Goal: Information Seeking & Learning: Learn about a topic

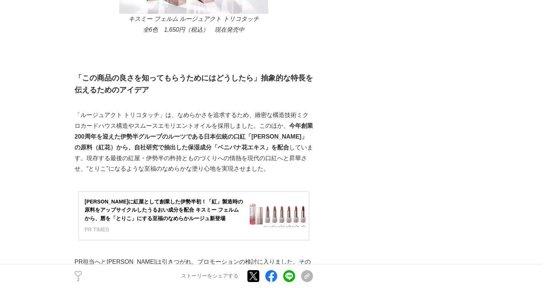
scroll to position [1082, 0]
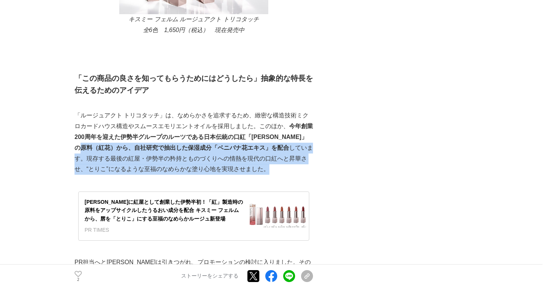
drag, startPoint x: 107, startPoint y: 135, endPoint x: 286, endPoint y: 162, distance: 180.5
click at [286, 162] on p "「ルージュアクト トリコタッチ」は、なめらかさを追求するため、緻密な構造技術ミクロカードハウス構造やスムースエモリエントオイルを採用しました。このほか、 今年…" at bounding box center [193, 142] width 238 height 64
click at [286, 161] on p "「ルージュアクト トリコタッチ」は、なめらかさを追求するため、緻密な構造技術ミクロカードハウス構造やスムースエモリエントオイルを採用しました。このほか、 今年…" at bounding box center [193, 142] width 238 height 64
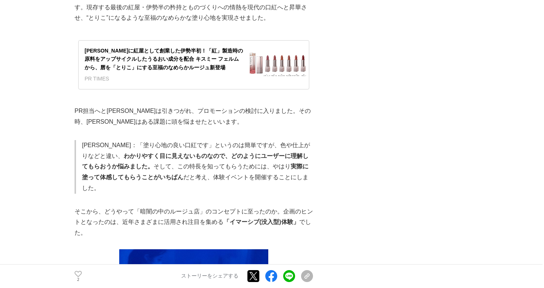
scroll to position [1254, 0]
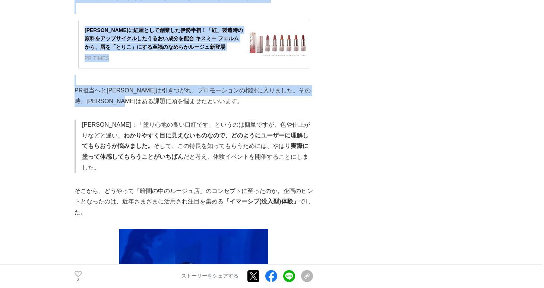
drag, startPoint x: 74, startPoint y: 79, endPoint x: 187, endPoint y: 89, distance: 114.0
click at [187, 89] on p "PR担当へと[PERSON_NAME]は引きつがれ、プロモーションの検討に入りました。その時、[PERSON_NAME]はある課題に頭を悩ませたといいます。" at bounding box center [193, 96] width 238 height 22
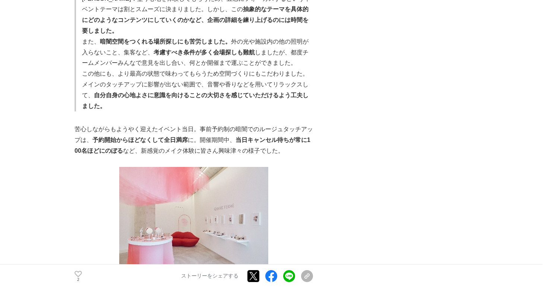
scroll to position [1961, 0]
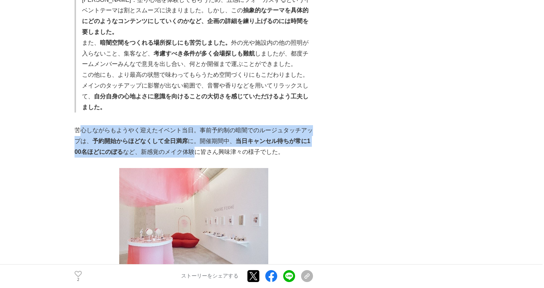
drag, startPoint x: 81, startPoint y: 86, endPoint x: 190, endPoint y: 104, distance: 110.1
click at [190, 125] on p "苦心しながらもようやく迎えたイベント当日。事前予約制の暗闇でのルージュタッチアップは、 予約開始からほどなくして全日満席 に。開催期間中、 当日キャンセル待ち…" at bounding box center [193, 141] width 238 height 32
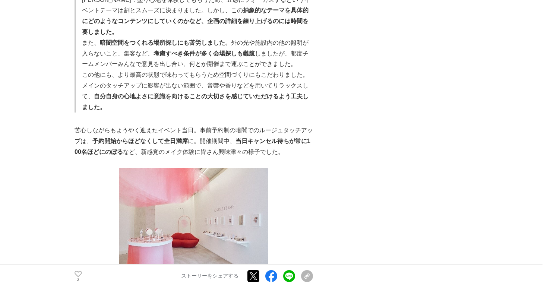
click at [231, 125] on p "苦心しながらもようやく迎えたイベント当日。事前予約制の暗闇でのルージュタッチアップは、 予約開始からほどなくして全日満席 に。開催期間中、 当日キャンセル待ち…" at bounding box center [193, 141] width 238 height 32
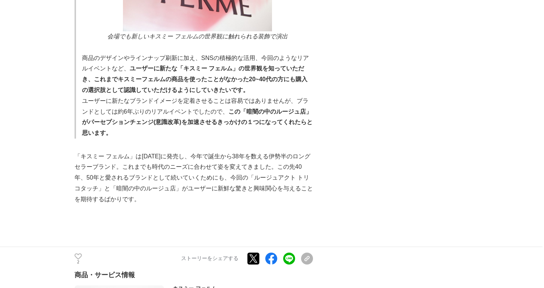
scroll to position [3182, 0]
